Goal: Register for event/course

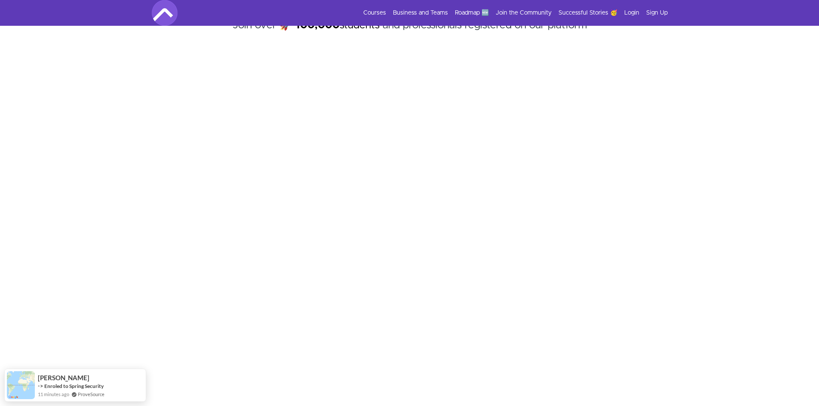
scroll to position [86, 0]
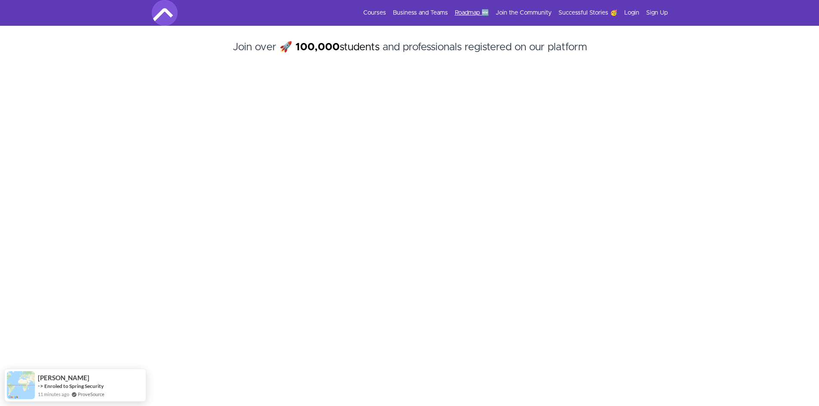
click at [465, 11] on link "Roadmap 🆕" at bounding box center [472, 13] width 34 height 9
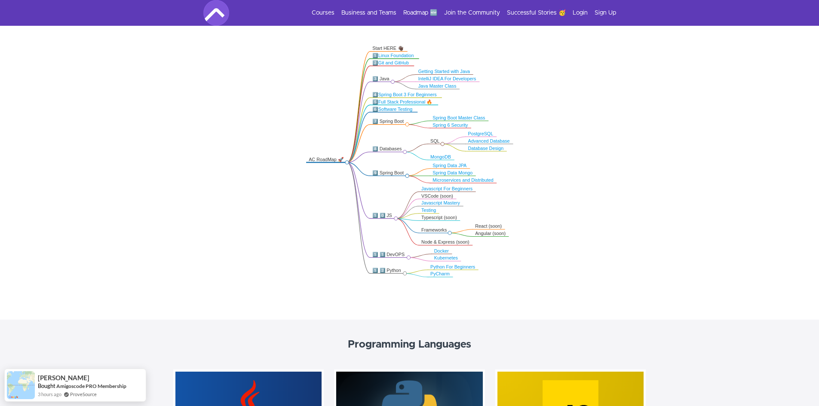
scroll to position [172, 0]
click at [447, 85] on link "Java Master Class" at bounding box center [438, 85] width 38 height 5
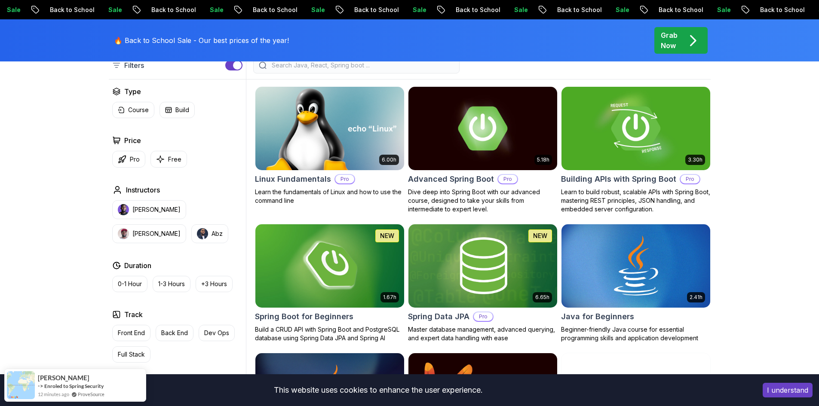
scroll to position [215, 0]
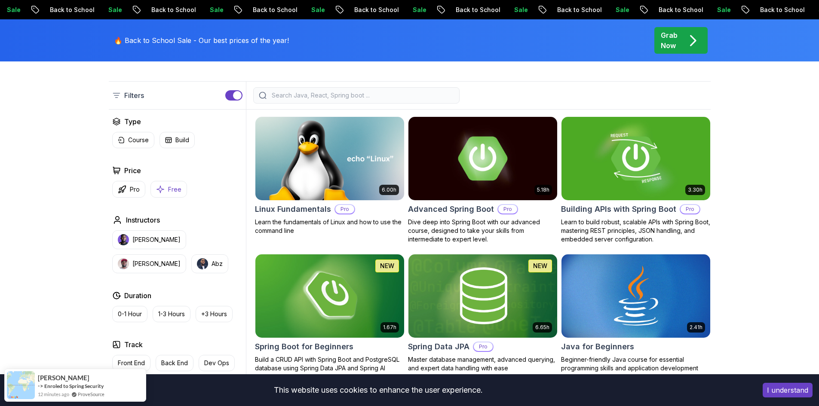
click at [172, 185] on p "Free" at bounding box center [174, 189] width 13 height 9
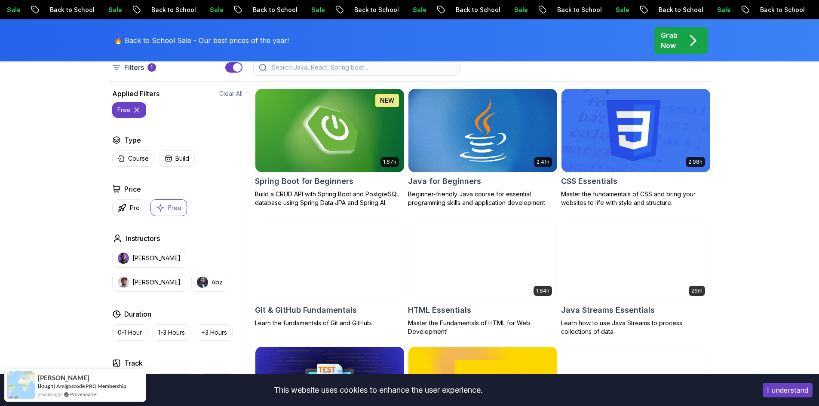
scroll to position [258, 0]
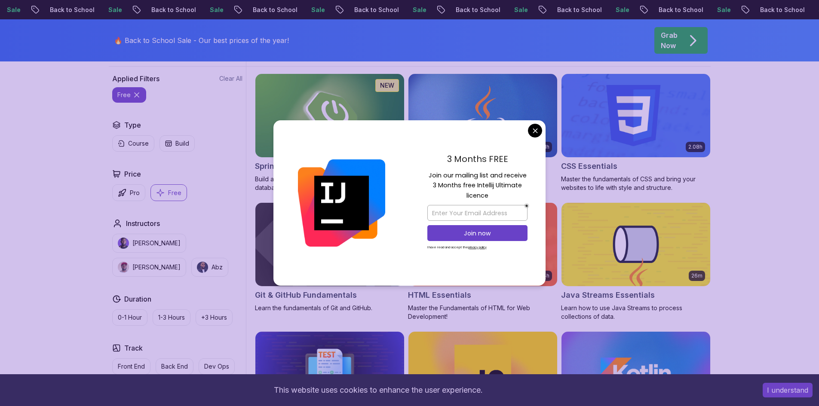
click at [536, 131] on body "Sale Back to School Sale Back to School Sale Back to School Sale Back to School…" at bounding box center [409, 386] width 819 height 1289
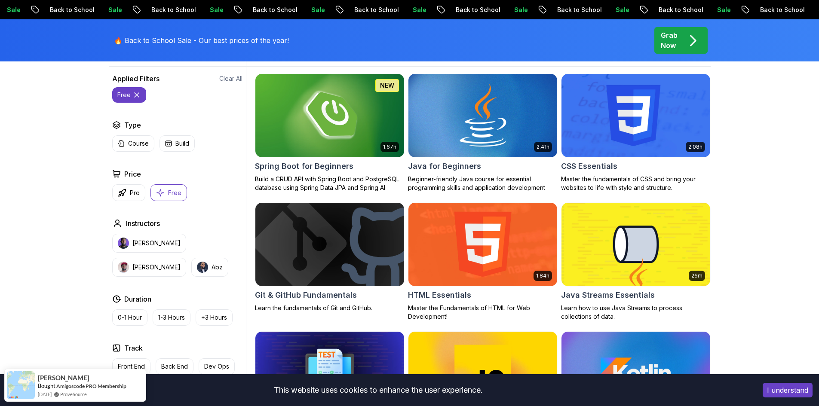
click at [498, 123] on img at bounding box center [483, 115] width 156 height 87
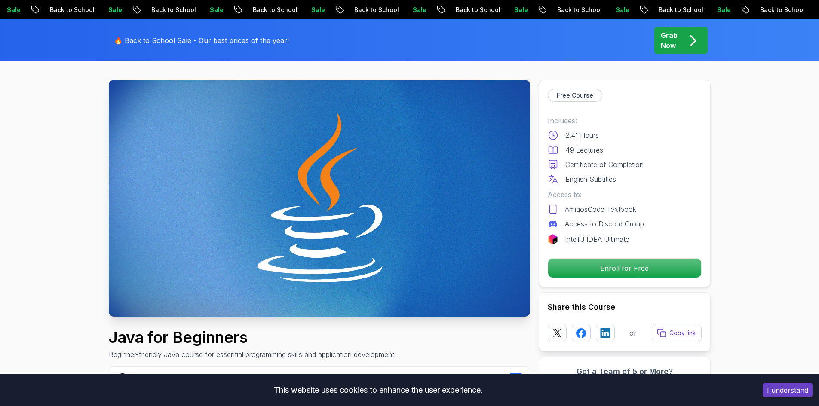
scroll to position [86, 0]
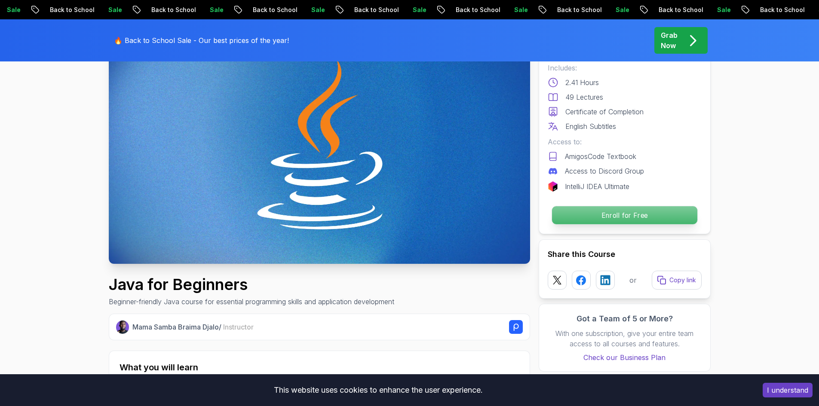
click at [594, 212] on p "Enroll for Free" at bounding box center [624, 215] width 145 height 18
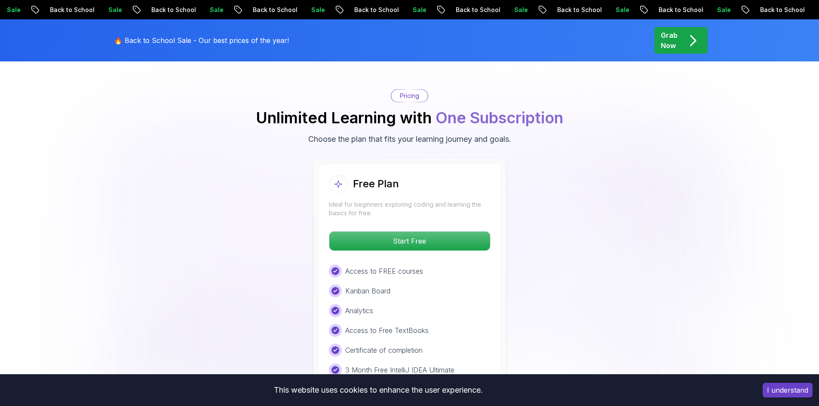
scroll to position [1758, 0]
